Goal: Ask a question

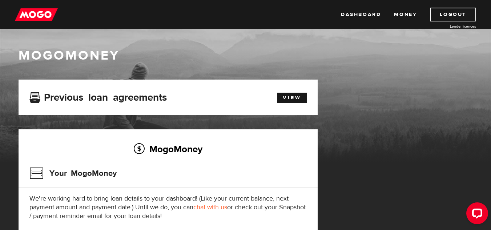
drag, startPoint x: 493, startPoint y: 50, endPoint x: 496, endPoint y: 36, distance: 14.4
click at [491, 36] on html "Dashboard Money Logout Lender licences Dashboard Money Logout Lender licences M…" at bounding box center [245, 115] width 491 height 230
click at [403, 13] on link "Money" at bounding box center [405, 15] width 23 height 14
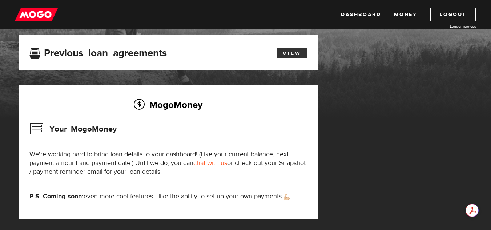
click at [285, 54] on link "View" at bounding box center [291, 53] width 29 height 10
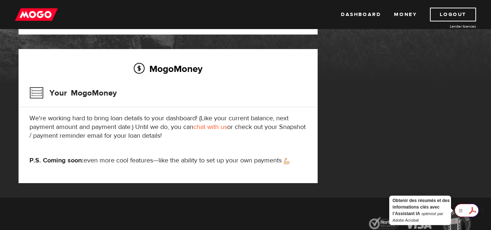
click at [473, 210] on div at bounding box center [467, 210] width 24 height 13
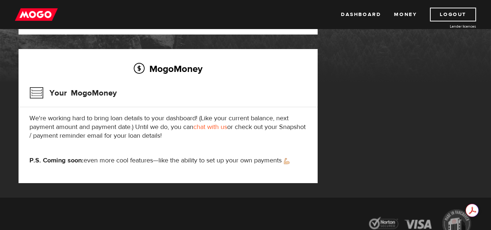
drag, startPoint x: 350, startPoint y: 83, endPoint x: 349, endPoint y: 47, distance: 36.0
click at [349, 47] on div "MogoMoney Your MogoMoney application Expired Your MogoMoney credit decision has…" at bounding box center [245, 98] width 465 height 198
click at [209, 126] on link "chat with us" at bounding box center [210, 127] width 34 height 8
click at [404, 16] on link "Money" at bounding box center [405, 15] width 23 height 14
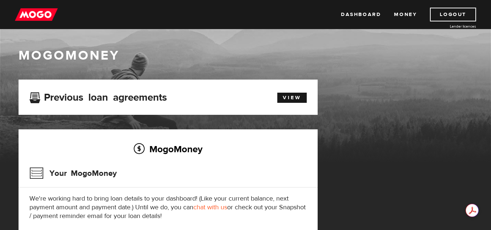
scroll to position [56, 0]
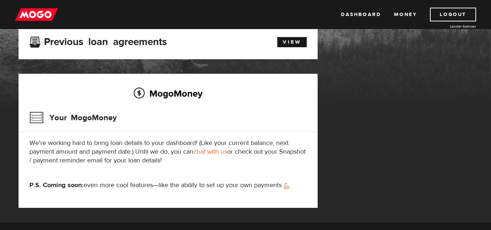
click at [38, 15] on img at bounding box center [36, 15] width 43 height 14
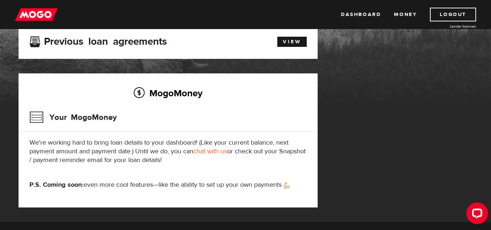
scroll to position [0, 0]
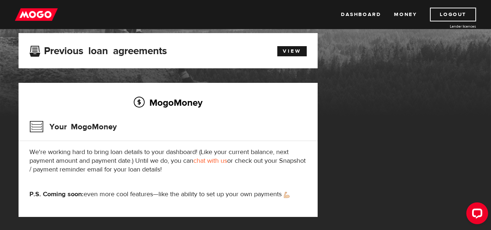
drag, startPoint x: 493, startPoint y: 54, endPoint x: 496, endPoint y: 105, distance: 51.0
click at [491, 105] on html "Dashboard Money Logout Lender licences Dashboard Money Logout Lender licences M…" at bounding box center [245, 68] width 491 height 230
click at [479, 218] on div "Open LiveChat chat widget" at bounding box center [477, 213] width 12 height 12
drag, startPoint x: 473, startPoint y: 49, endPoint x: 464, endPoint y: 40, distance: 12.1
click at [473, 44] on div "MogoMoney Your MogoMoney application Expired Your MogoMoney credit decision has…" at bounding box center [245, 132] width 465 height 198
